Goal: Check status: Check status

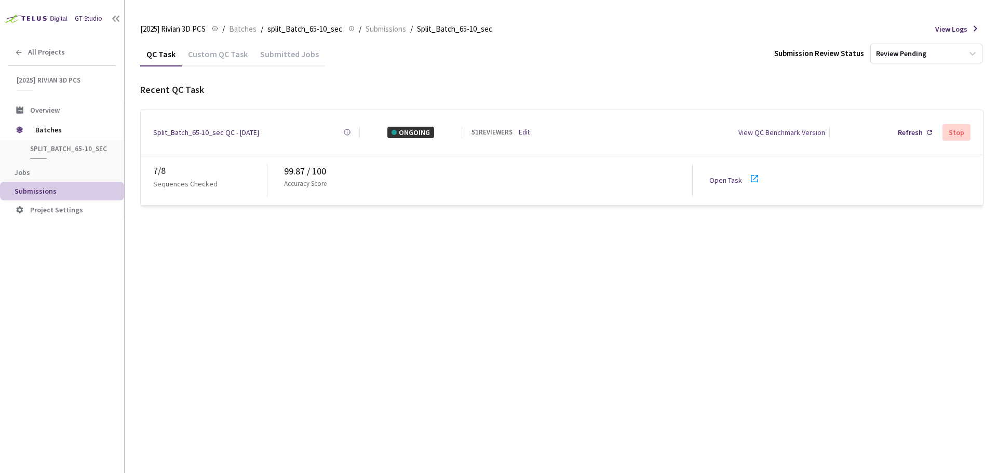
click at [754, 172] on icon at bounding box center [754, 178] width 12 height 12
click at [905, 140] on div "Refresh" at bounding box center [915, 133] width 43 height 20
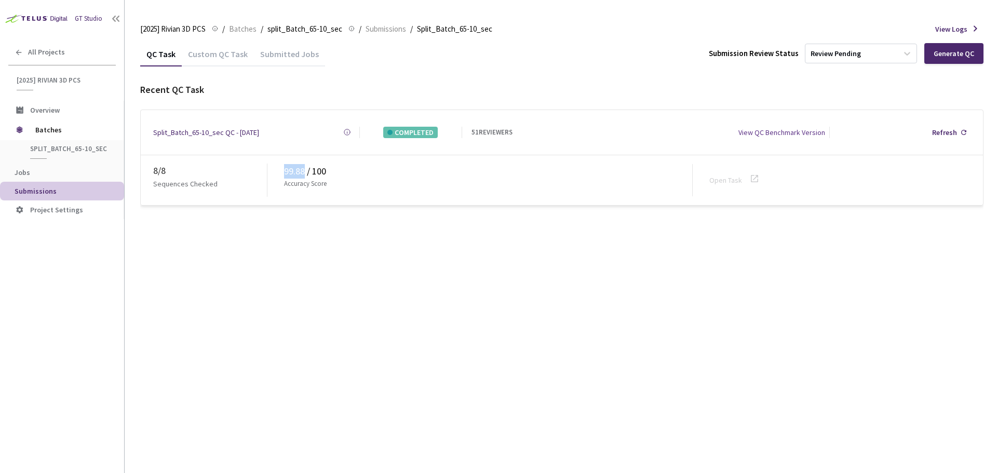
drag, startPoint x: 284, startPoint y: 168, endPoint x: 305, endPoint y: 169, distance: 20.8
click at [305, 169] on div "99.88 / 100" at bounding box center [488, 171] width 408 height 15
copy div "99.88"
drag, startPoint x: 439, startPoint y: 219, endPoint x: 442, endPoint y: 182, distance: 37.5
click at [439, 219] on div "QC Task Custom QC Task Submitted Jobs Submission Review Status Review Pending G…" at bounding box center [561, 258] width 843 height 432
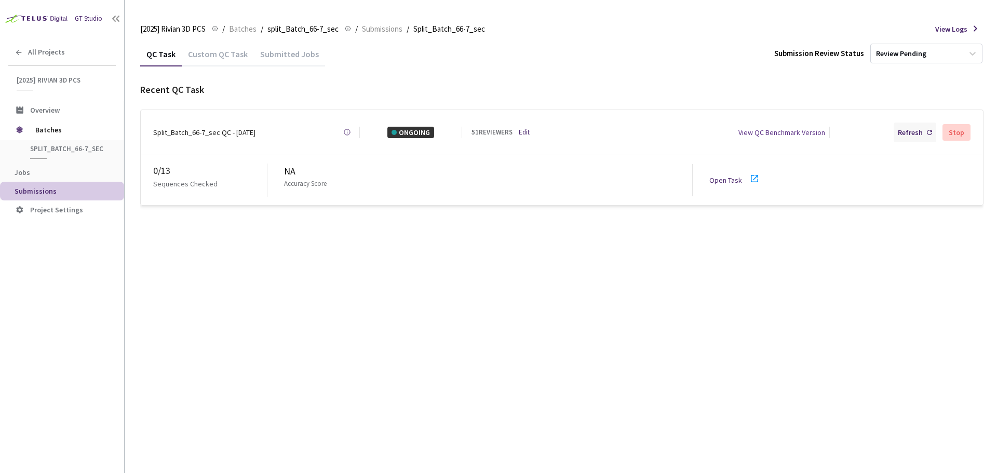
click at [902, 130] on div "Refresh" at bounding box center [910, 132] width 25 height 11
click at [910, 130] on div "Refresh" at bounding box center [910, 132] width 25 height 11
click at [898, 130] on div "Refresh" at bounding box center [915, 133] width 43 height 20
click at [904, 133] on div "Refresh" at bounding box center [910, 132] width 25 height 11
click at [65, 132] on span "Batches" at bounding box center [70, 129] width 71 height 21
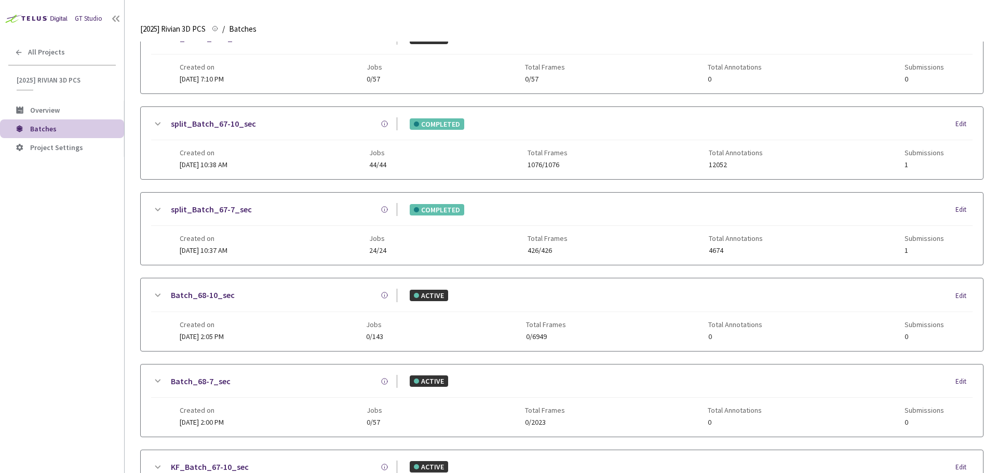
scroll to position [508, 0]
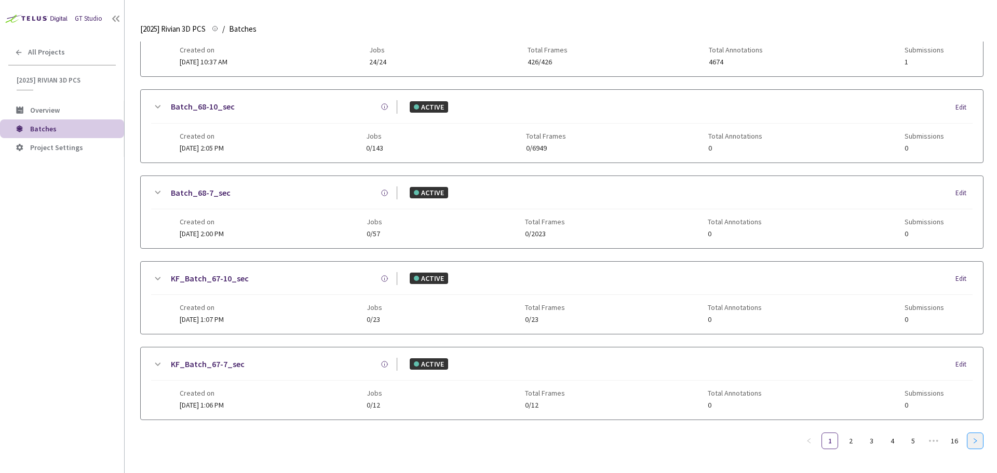
click at [972, 440] on icon "right" at bounding box center [975, 441] width 6 height 6
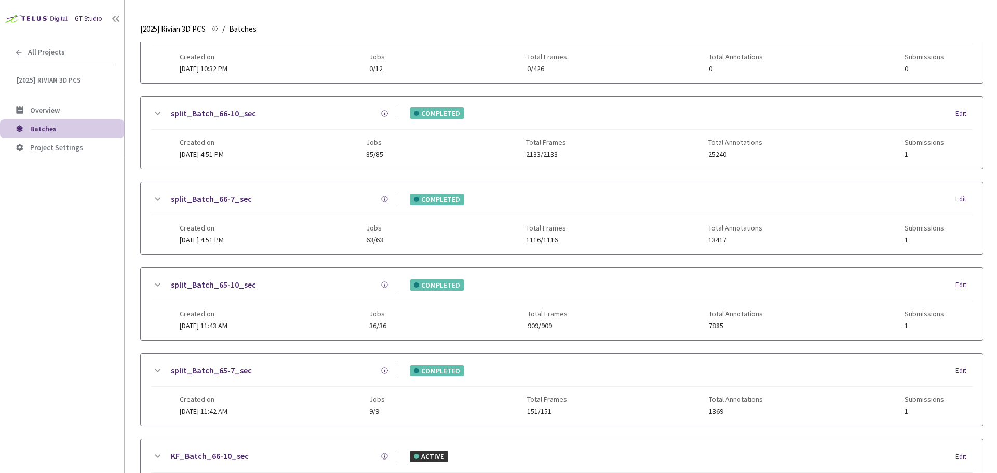
scroll to position [146, 0]
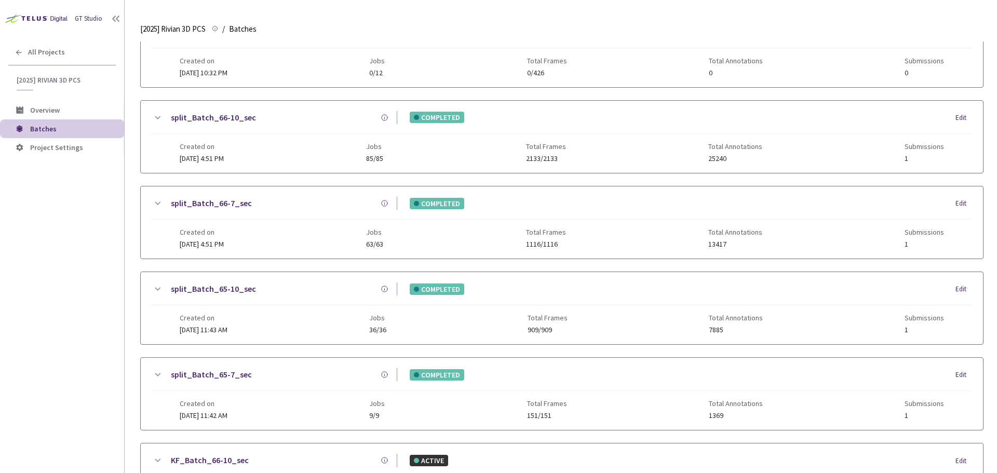
click at [175, 118] on link "split_Batch_66-10_sec" at bounding box center [213, 117] width 85 height 13
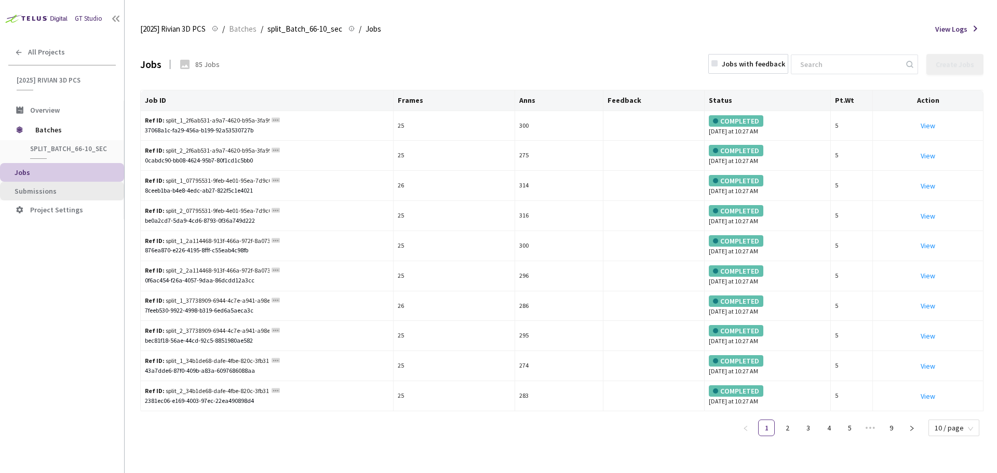
click at [96, 193] on span "Submissions" at bounding box center [65, 191] width 101 height 9
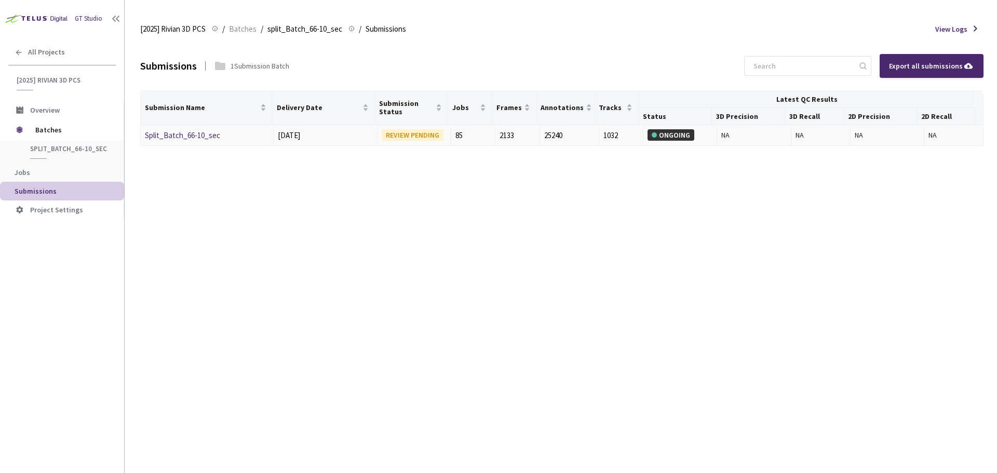
click at [201, 131] on link "Split_Batch_66-10_sec" at bounding box center [182, 135] width 75 height 10
